Goal: Check status: Check status

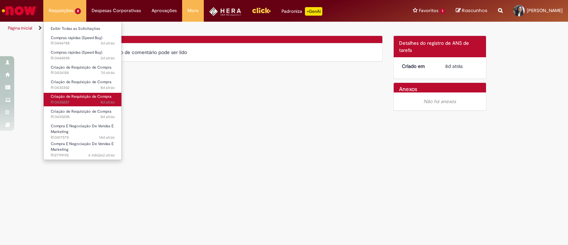
click at [88, 102] on span "8d atrás 8 dias atrás R13430287" at bounding box center [83, 102] width 64 height 6
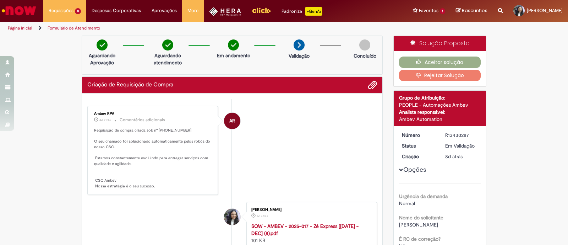
click at [265, 165] on li "AR Ambev RPA 8d atrás 8 dias atrás Comentários adicionais Requisição de compra …" at bounding box center [232, 150] width 290 height 89
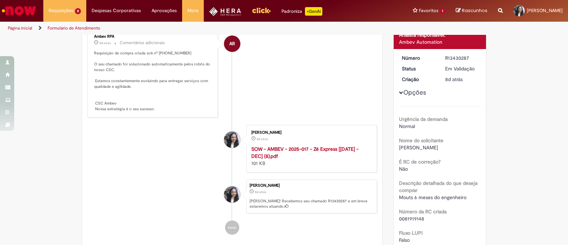
scroll to position [76, 0]
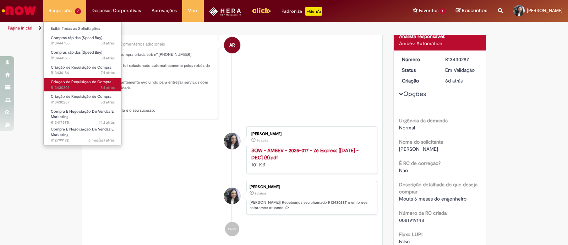
click at [71, 89] on span "8d atrás 8 dias atrás R13430302" at bounding box center [83, 88] width 64 height 6
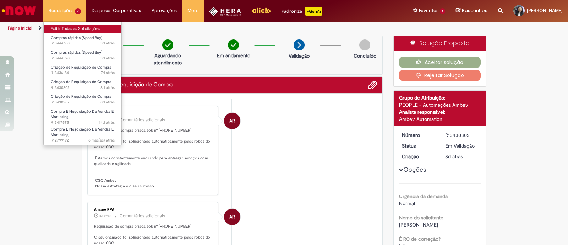
click at [80, 29] on link "Exibir Todas as Solicitações" at bounding box center [83, 29] width 78 height 8
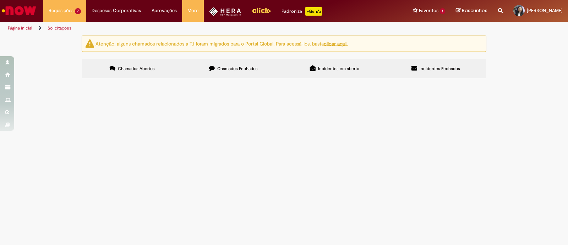
scroll to position [2, 0]
click at [234, 70] on label "Chamados Fechados" at bounding box center [233, 68] width 101 height 19
click at [0, 0] on input "Pesquisar" at bounding box center [0, 0] width 0 height 0
paste input "*********"
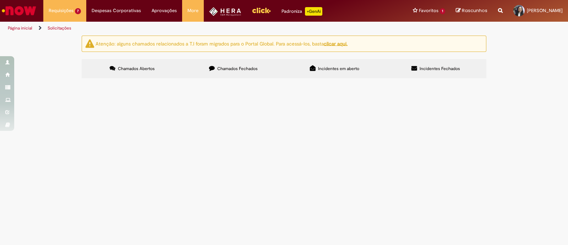
scroll to position [0, 0]
type input "*********"
click at [0, 0] on button "Pesquisar" at bounding box center [0, 0] width 0 height 0
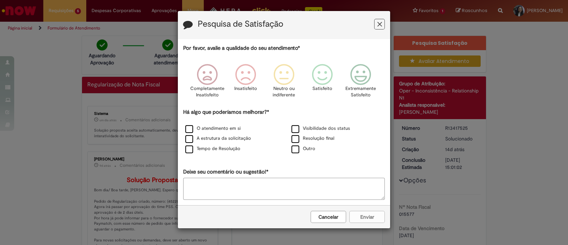
click at [373, 29] on h3 "Pesquisa de Satisfação" at bounding box center [284, 25] width 202 height 11
click at [375, 28] on button "Feedback" at bounding box center [379, 24] width 11 height 11
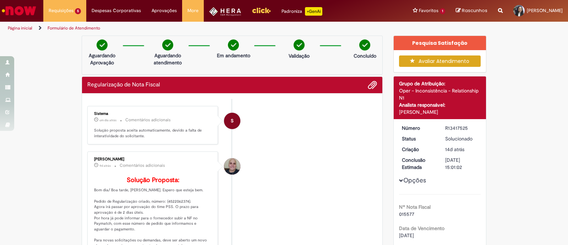
click at [451, 130] on div "R13417525" at bounding box center [461, 127] width 33 height 7
copy div "R13417525"
